Goal: Transaction & Acquisition: Purchase product/service

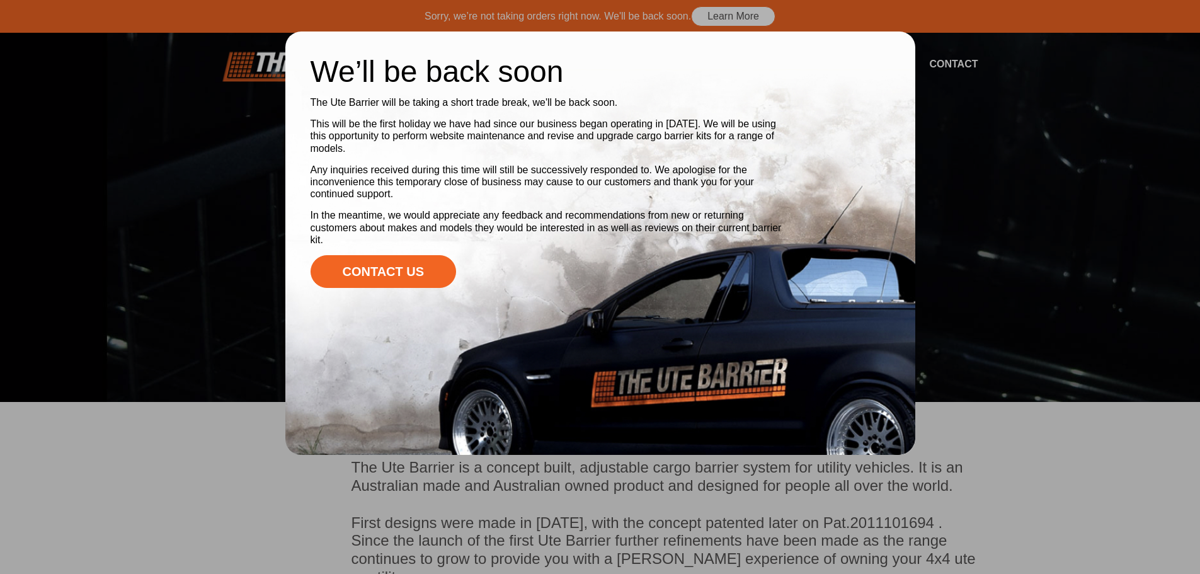
click at [1007, 228] on div at bounding box center [600, 287] width 1200 height 574
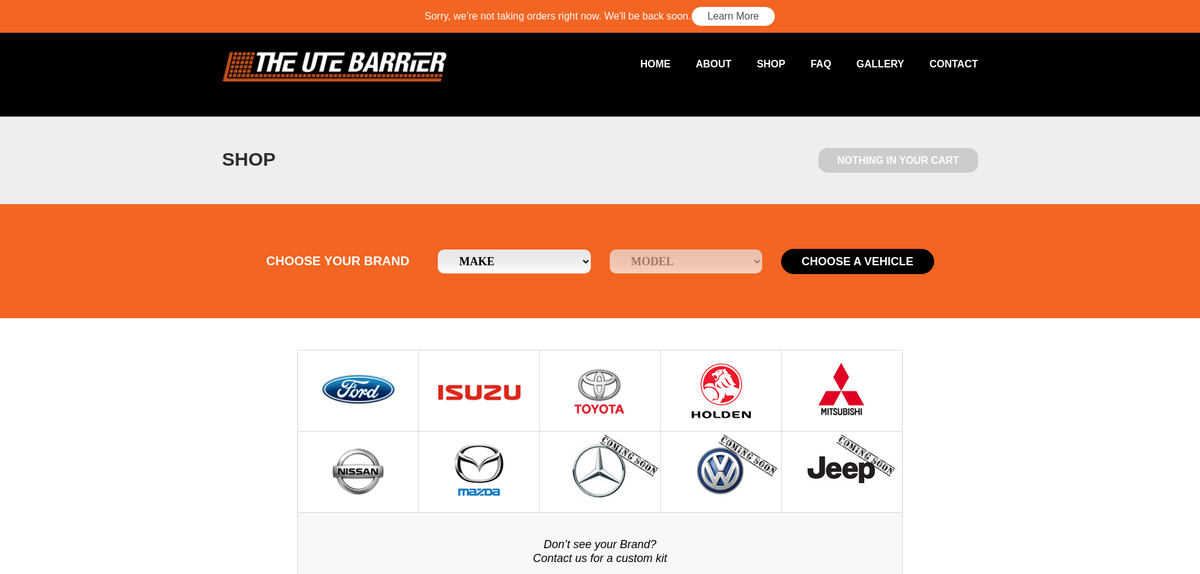
click at [479, 397] on img at bounding box center [479, 390] width 90 height 81
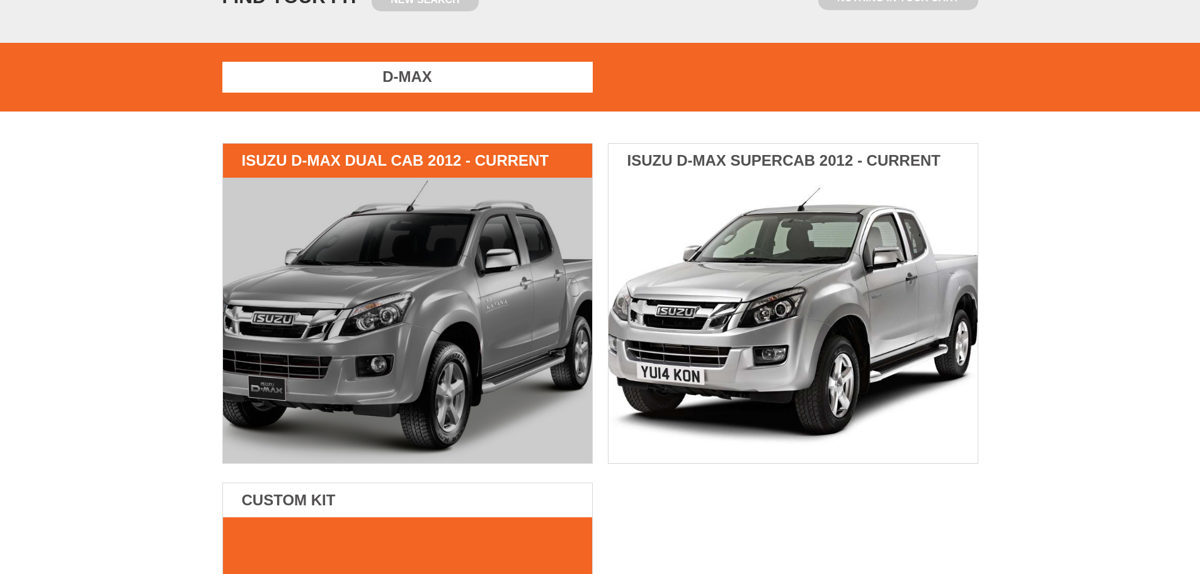
scroll to position [189, 0]
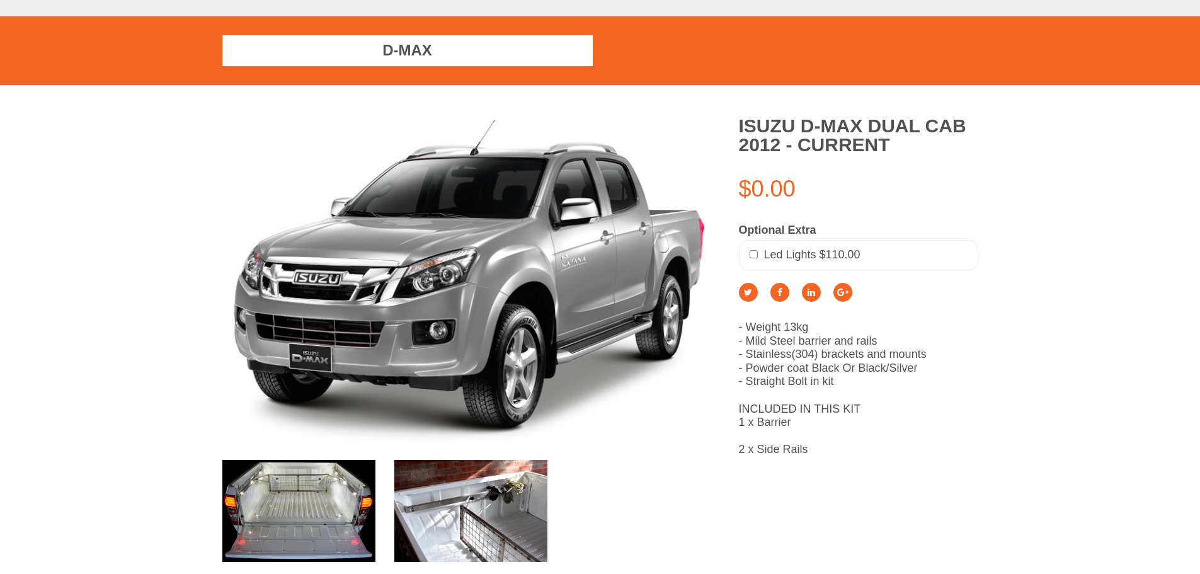
scroll to position [207, 0]
